Goal: Task Accomplishment & Management: Manage account settings

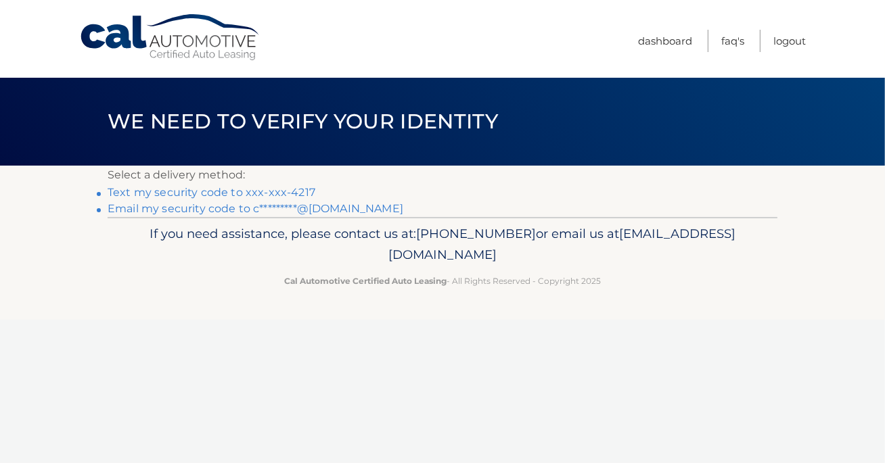
click at [298, 195] on link "Text my security code to xxx-xxx-4217" at bounding box center [212, 192] width 208 height 13
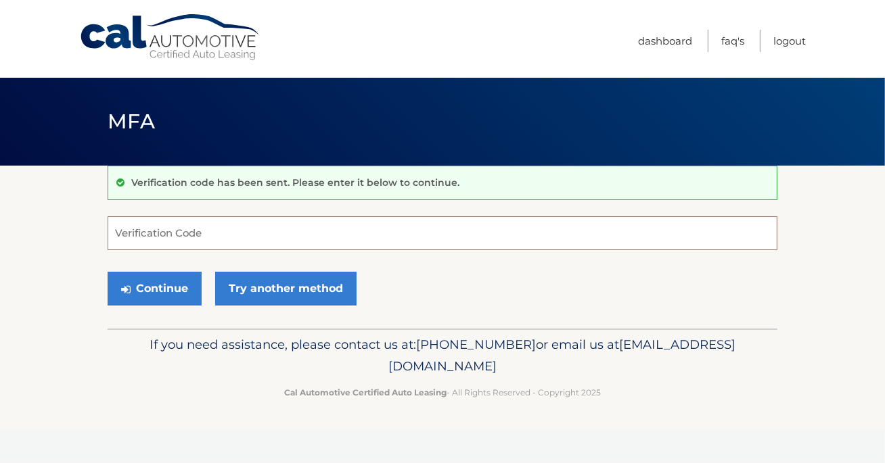
click at [266, 231] on input "Verification Code" at bounding box center [442, 233] width 669 height 34
type input "267843"
click at [166, 293] on button "Continue" at bounding box center [155, 289] width 94 height 34
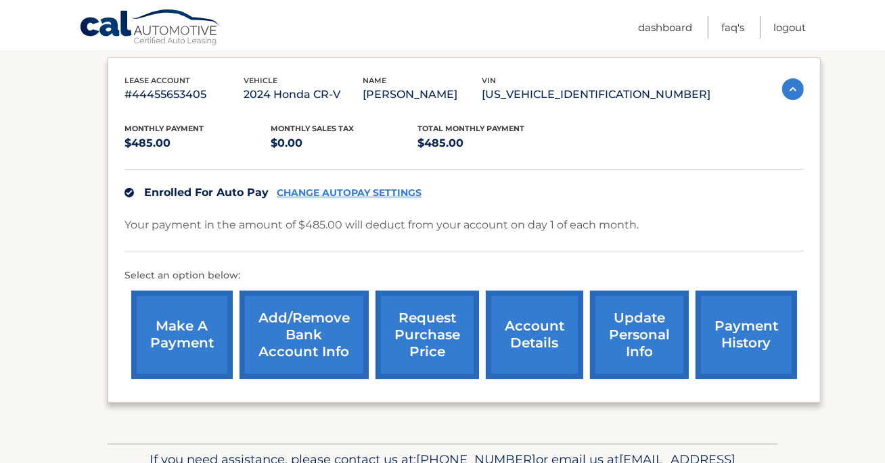
scroll to position [223, 0]
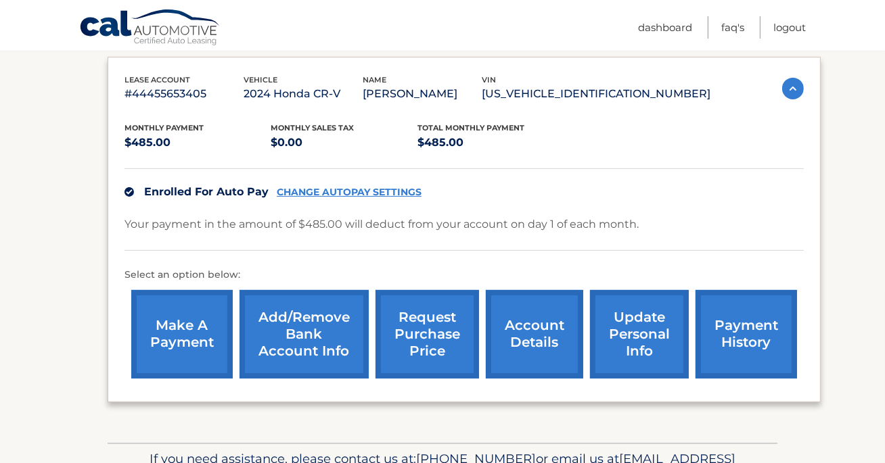
click at [550, 331] on link "account details" at bounding box center [534, 334] width 97 height 89
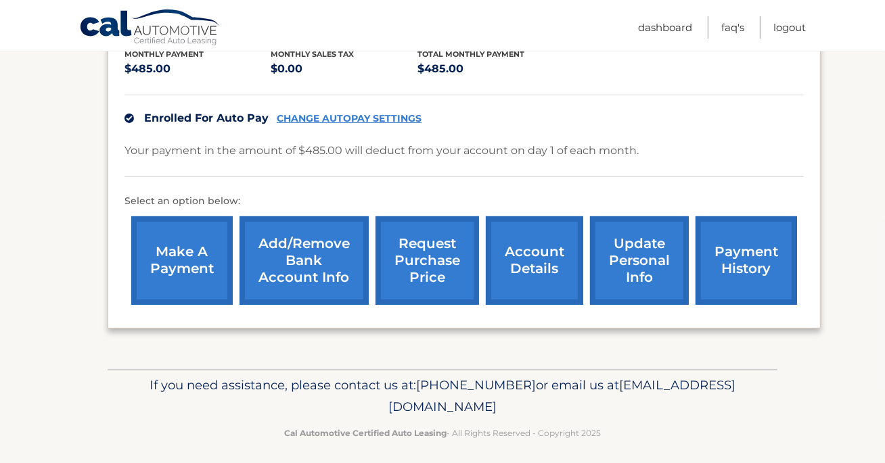
scroll to position [306, 0]
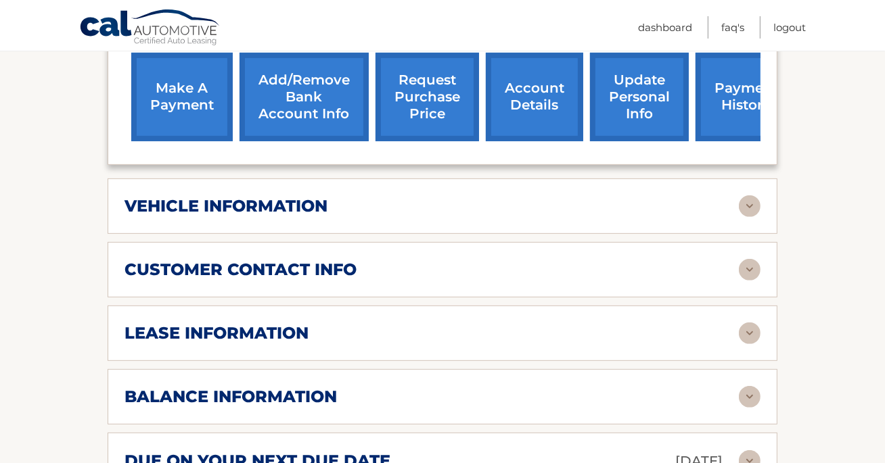
scroll to position [479, 0]
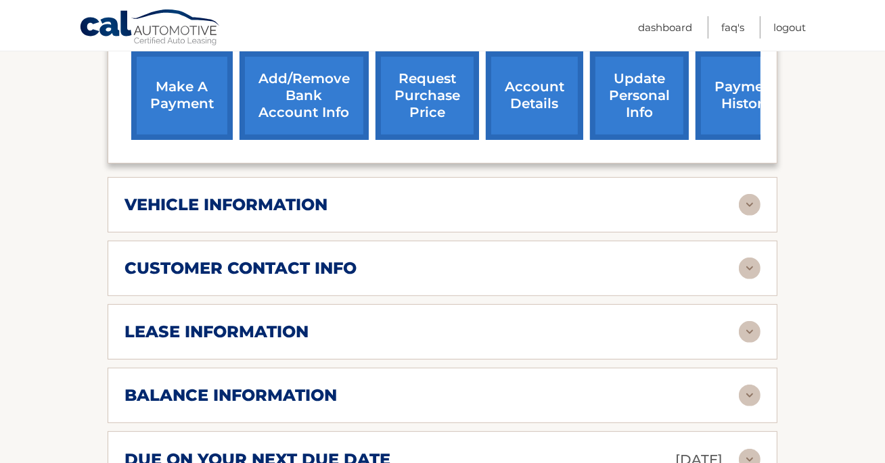
click at [539, 215] on div "vehicle information" at bounding box center [431, 205] width 614 height 20
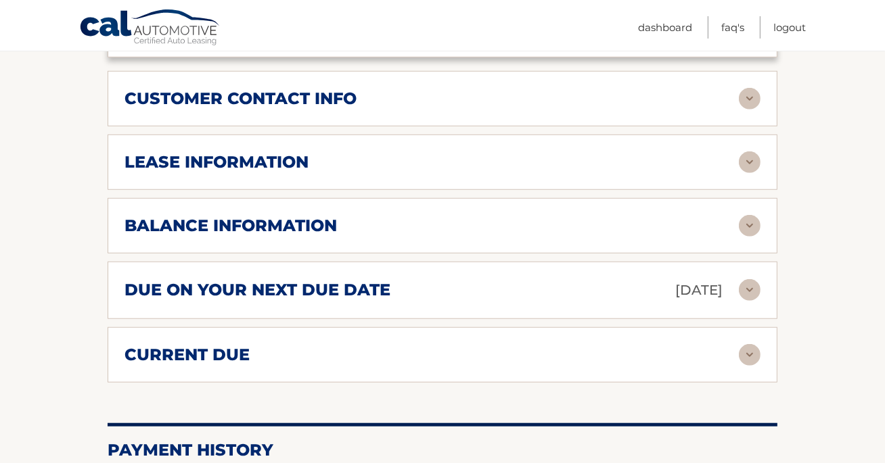
scroll to position [995, 0]
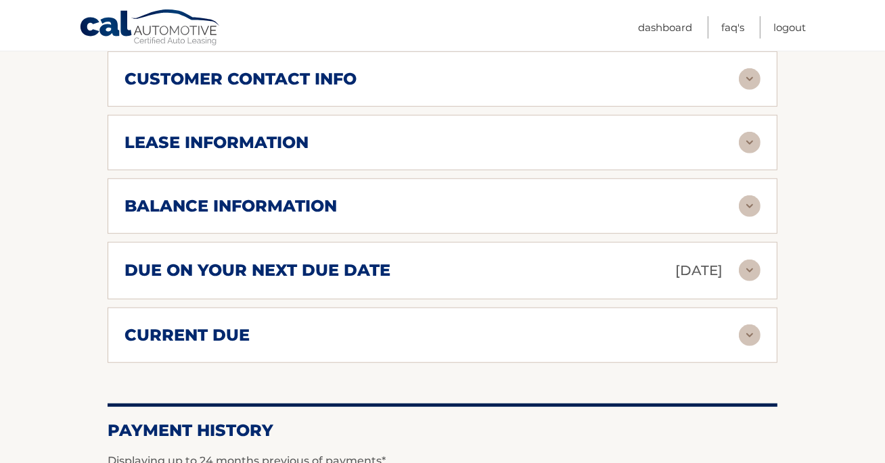
click at [282, 153] on h2 "lease information" at bounding box center [216, 143] width 184 height 20
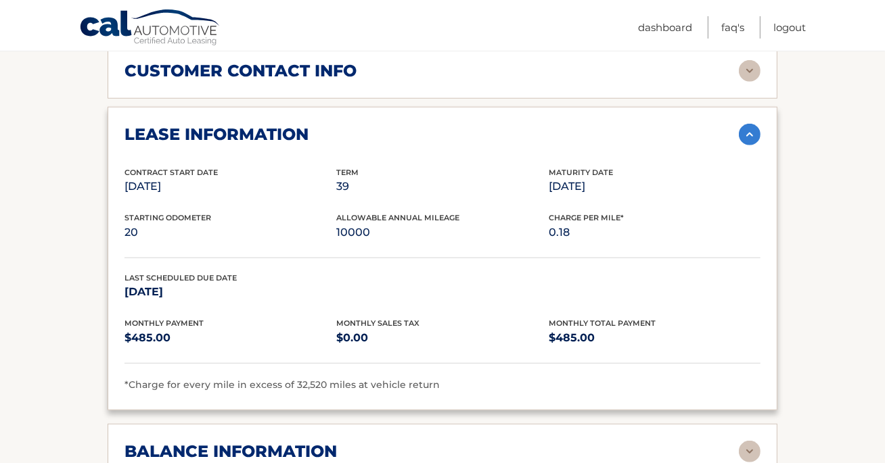
scroll to position [989, 0]
